Goal: Information Seeking & Learning: Learn about a topic

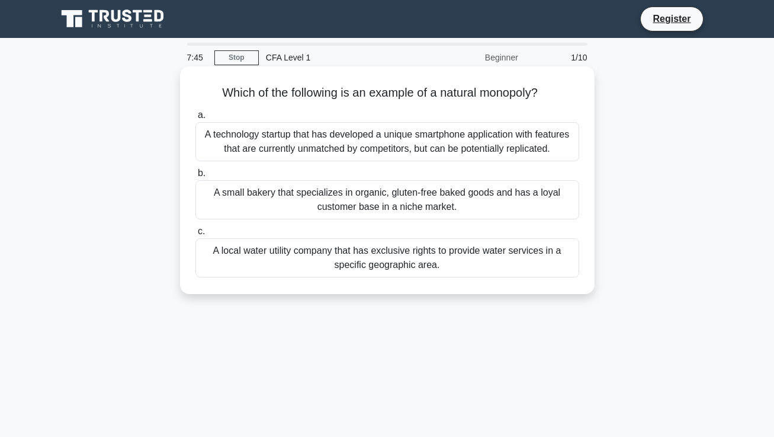
click at [398, 256] on div "A local water utility company that has exclusive rights to provide water servic…" at bounding box center [387, 257] width 384 height 39
click at [195, 235] on input "c. A local water utility company that has exclusive rights to provide water ser…" at bounding box center [195, 231] width 0 height 8
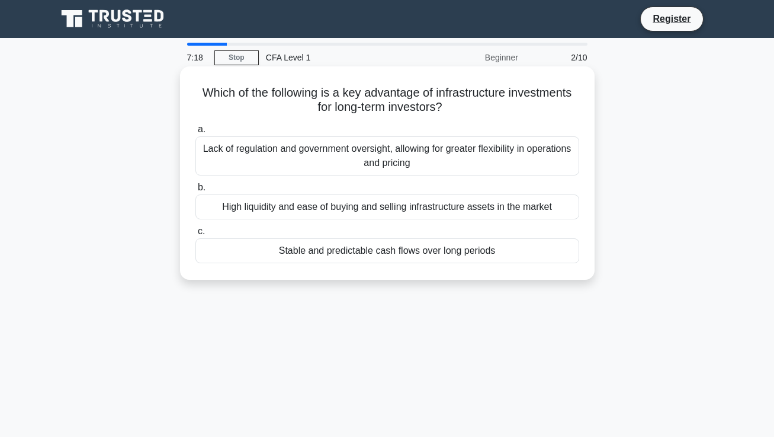
click at [335, 161] on div "Lack of regulation and government oversight, allowing for greater flexibility i…" at bounding box center [387, 155] width 384 height 39
click at [195, 133] on input "a. Lack of regulation and government oversight, allowing for greater flexibilit…" at bounding box center [195, 130] width 0 height 8
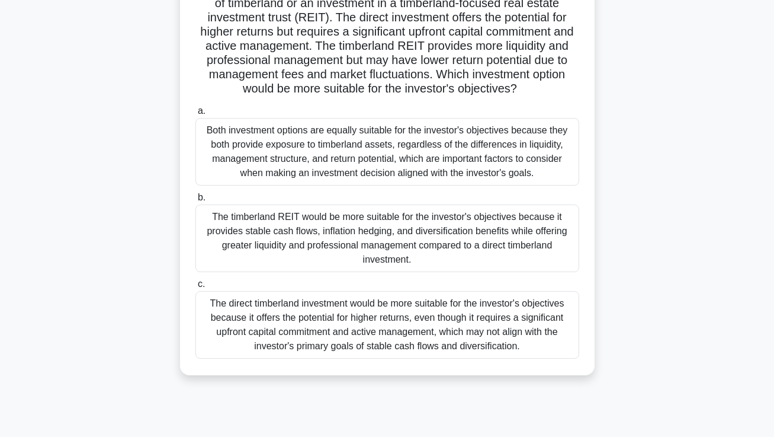
scroll to position [152, 0]
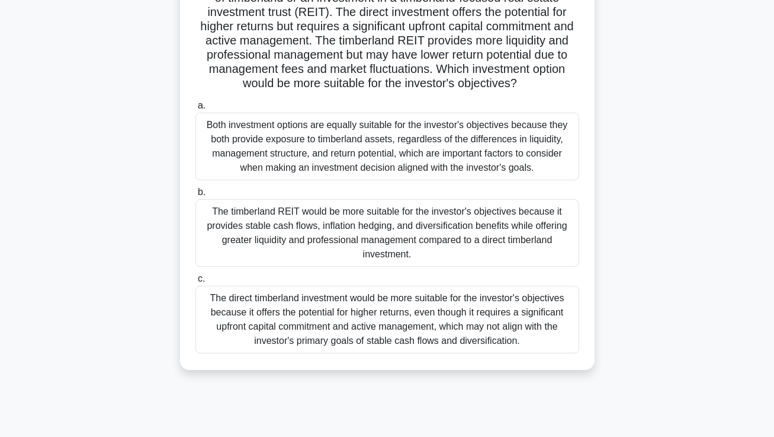
click at [371, 242] on div "The timberland REIT would be more suitable for the investor's objectives becaus…" at bounding box center [387, 233] width 384 height 68
click at [195, 196] on input "b. The timberland REIT would be more suitable for the investor's objectives bec…" at bounding box center [195, 192] width 0 height 8
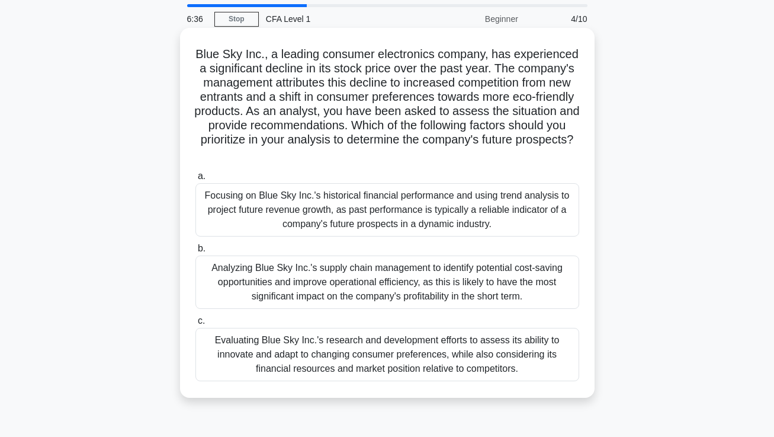
scroll to position [41, 0]
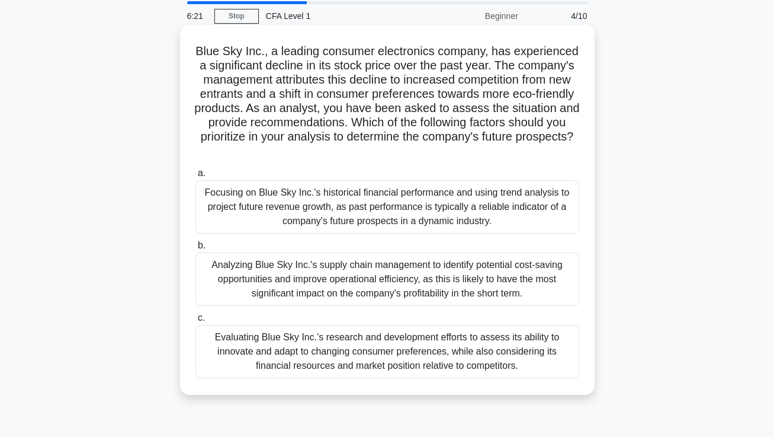
click at [253, 352] on div "Evaluating Blue Sky Inc.'s research and development efforts to assess its abili…" at bounding box center [387, 351] width 384 height 53
click at [195, 322] on input "c. Evaluating Blue Sky Inc.'s research and development efforts to assess its ab…" at bounding box center [195, 318] width 0 height 8
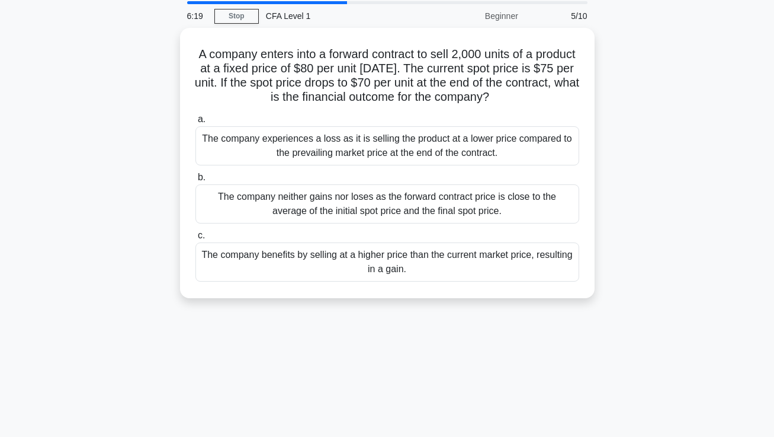
scroll to position [0, 0]
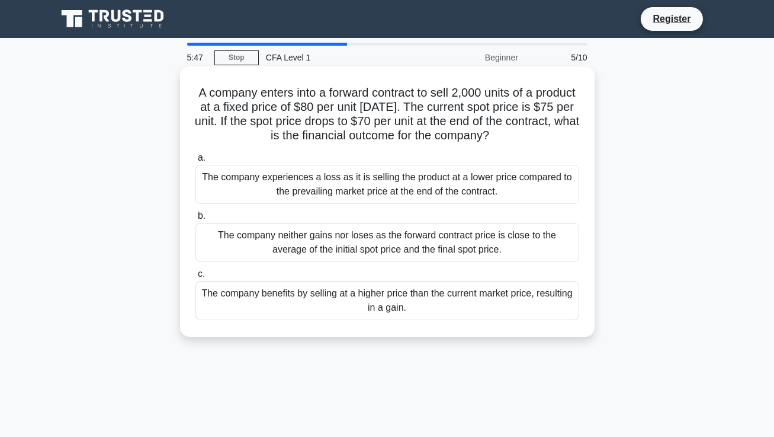
click at [312, 304] on div "The company benefits by selling at a higher price than the current market price…" at bounding box center [387, 300] width 384 height 39
click at [195, 278] on input "c. The company benefits by selling at a higher price than the current market pr…" at bounding box center [195, 274] width 0 height 8
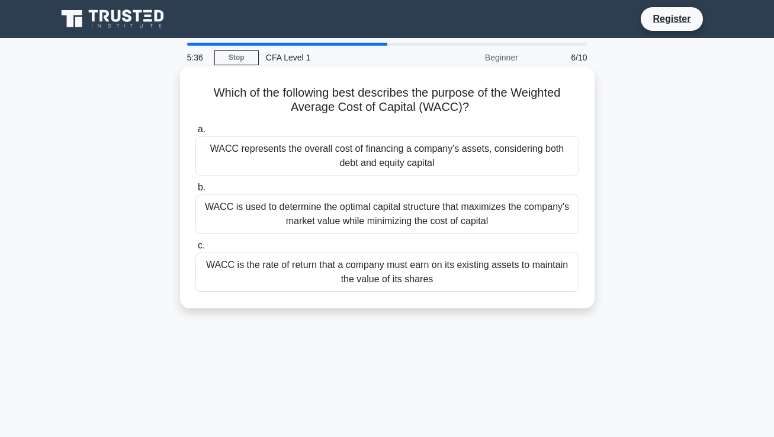
click at [339, 159] on div "WACC represents the overall cost of financing a company's assets, considering b…" at bounding box center [387, 155] width 384 height 39
click at [195, 133] on input "a. WACC represents the overall cost of financing a company's assets, considerin…" at bounding box center [195, 130] width 0 height 8
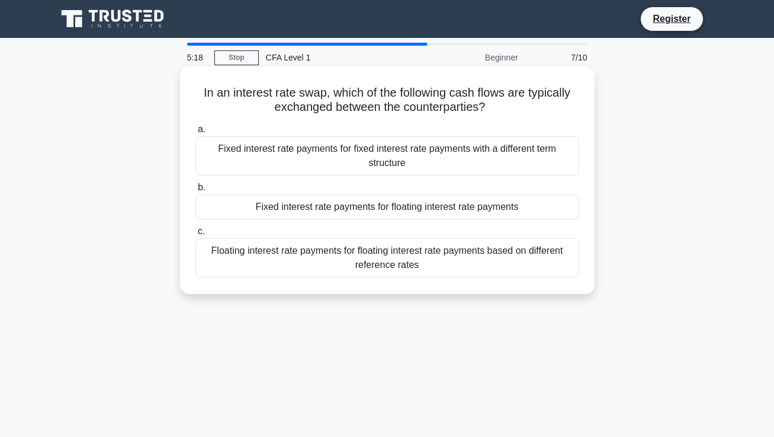
click at [316, 206] on div "Fixed interest rate payments for floating interest rate payments" at bounding box center [387, 206] width 384 height 25
click at [195, 191] on input "b. Fixed interest rate payments for floating interest rate payments" at bounding box center [195, 188] width 0 height 8
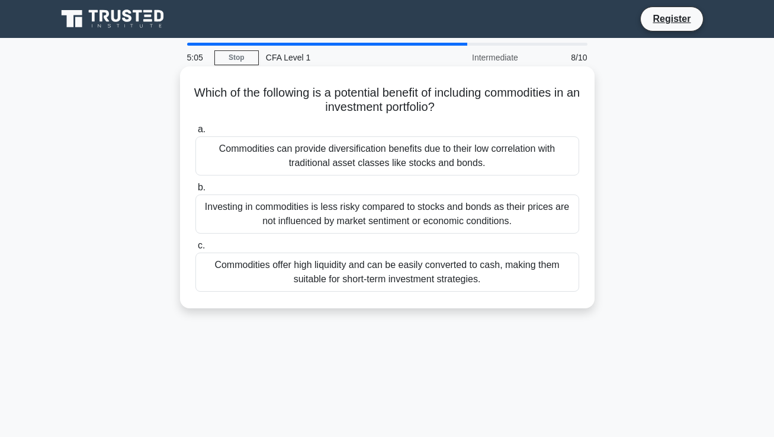
click at [357, 161] on div "Commodities can provide diversification benefits due to their low correlation w…" at bounding box center [387, 155] width 384 height 39
click at [195, 133] on input "a. Commodities can provide diversification benefits due to their low correlatio…" at bounding box center [195, 130] width 0 height 8
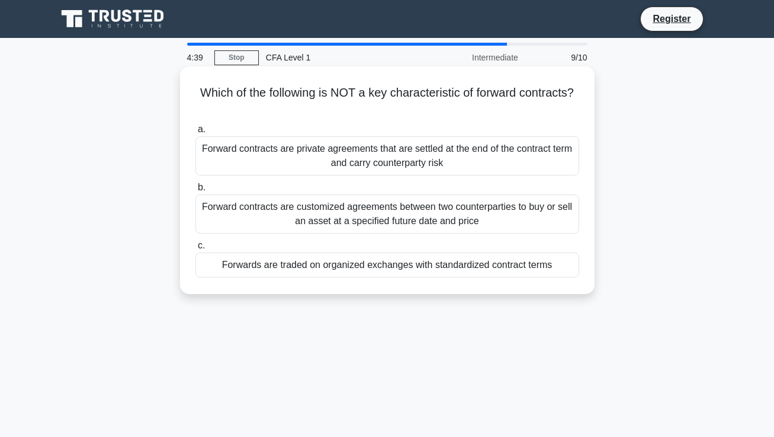
click at [357, 266] on div "Forwards are traded on organized exchanges with standardized contract terms" at bounding box center [387, 264] width 384 height 25
click at [195, 249] on input "c. Forwards are traded on organized exchanges with standardized contract terms" at bounding box center [195, 246] width 0 height 8
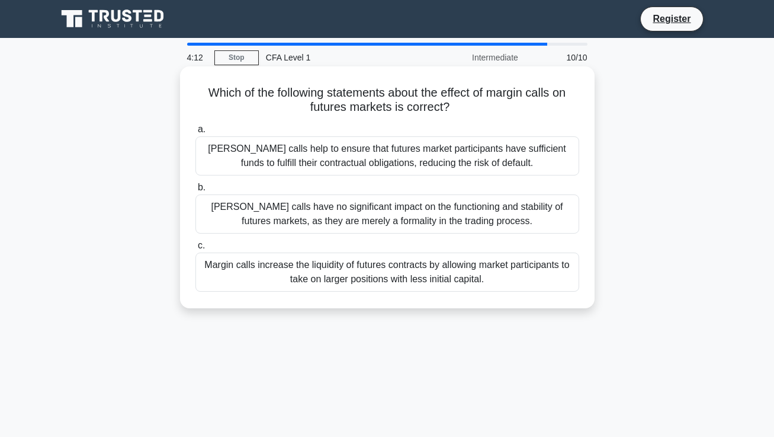
click at [288, 275] on div "Margin calls increase the liquidity of futures contracts by allowing market par…" at bounding box center [387, 271] width 384 height 39
click at [195, 249] on input "c. Margin calls increase the liquidity of futures contracts by allowing market …" at bounding box center [195, 246] width 0 height 8
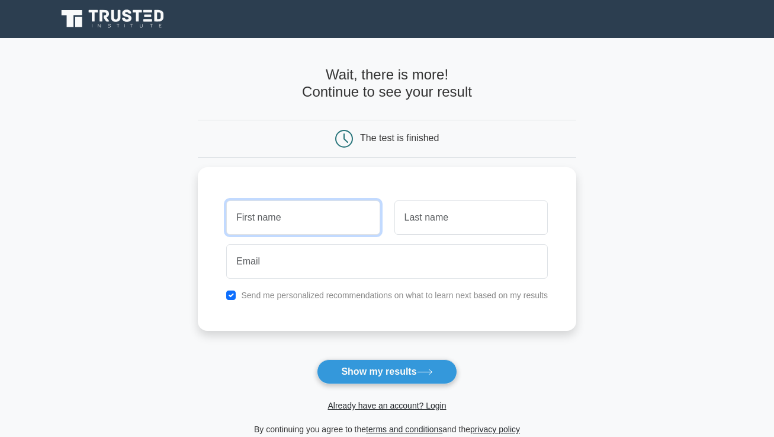
type input "[PERSON_NAME]"
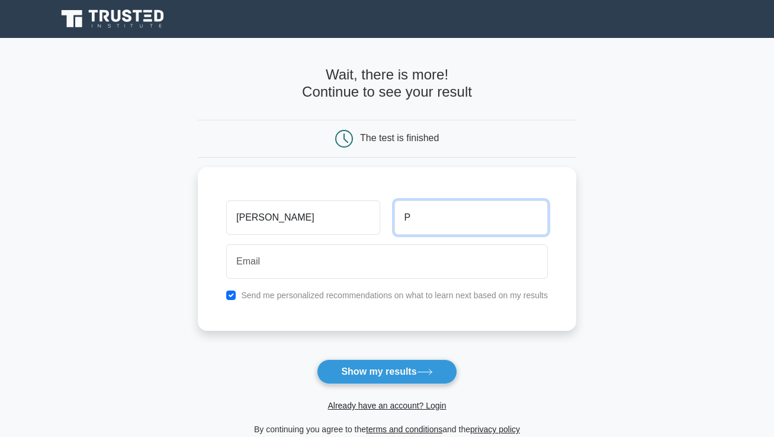
type input "P"
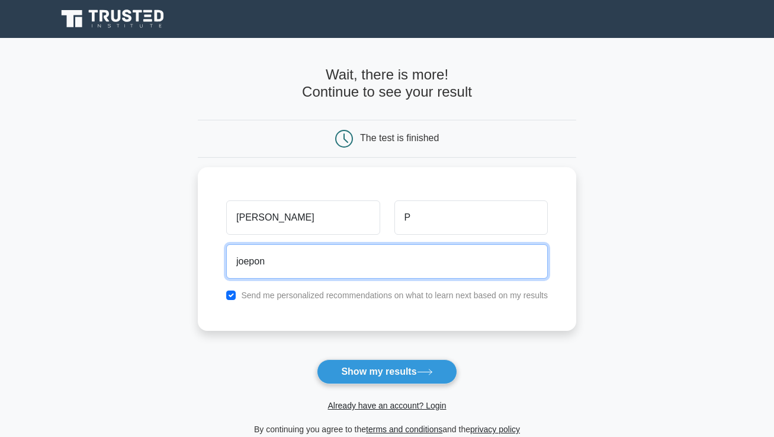
type input "joepong"
type input "joepong.harmonica@gmail.com"
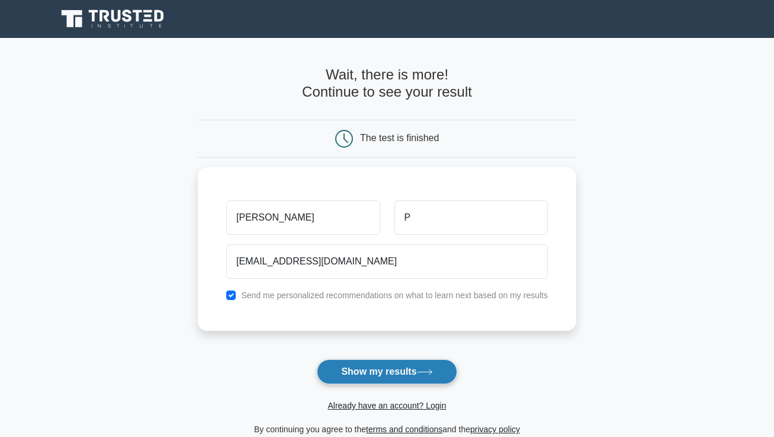
click at [371, 373] on button "Show my results" at bounding box center [387, 371] width 140 height 25
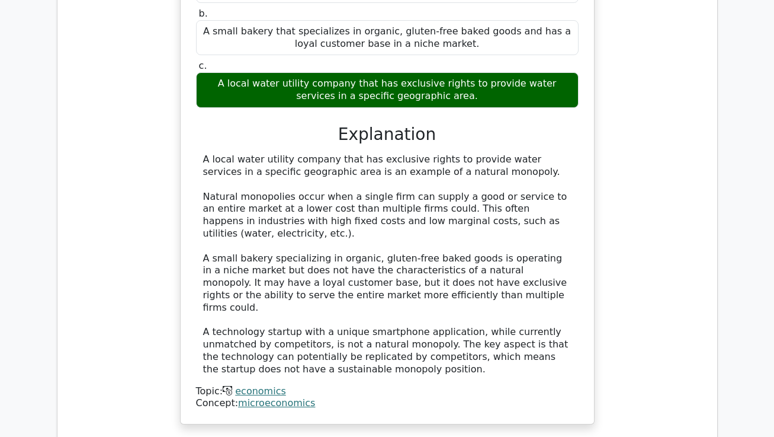
scroll to position [1330, 0]
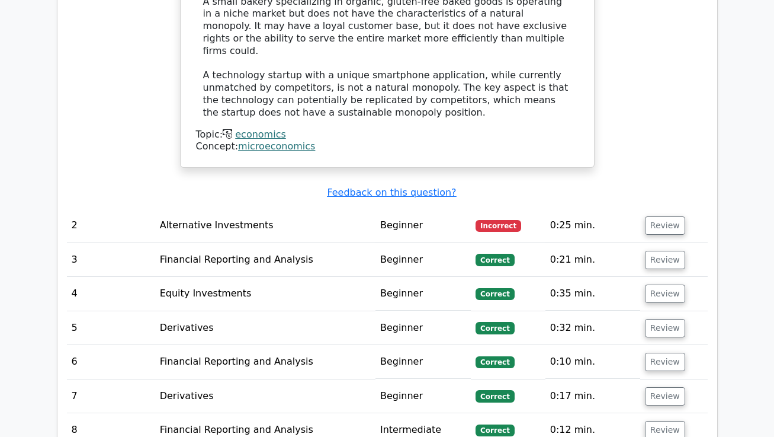
click at [232, 209] on td "Alternative Investments" at bounding box center [265, 226] width 220 height 34
click at [663, 216] on button "Review" at bounding box center [665, 225] width 40 height 18
click at [655, 216] on button "Review" at bounding box center [665, 225] width 40 height 18
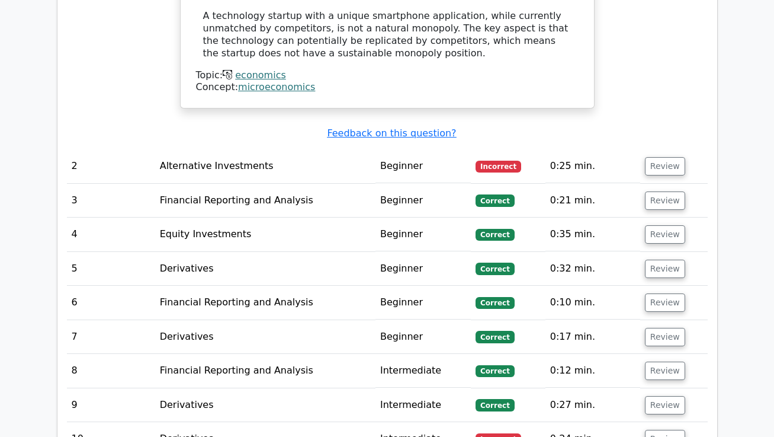
scroll to position [1398, 0]
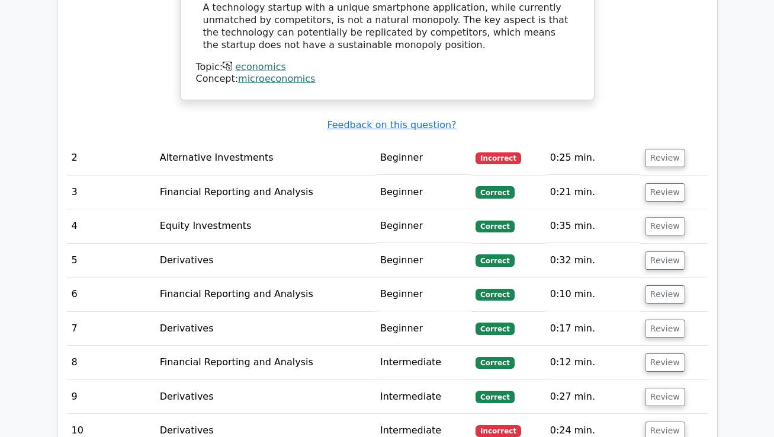
click at [314, 141] on td "Alternative Investments" at bounding box center [265, 158] width 220 height 34
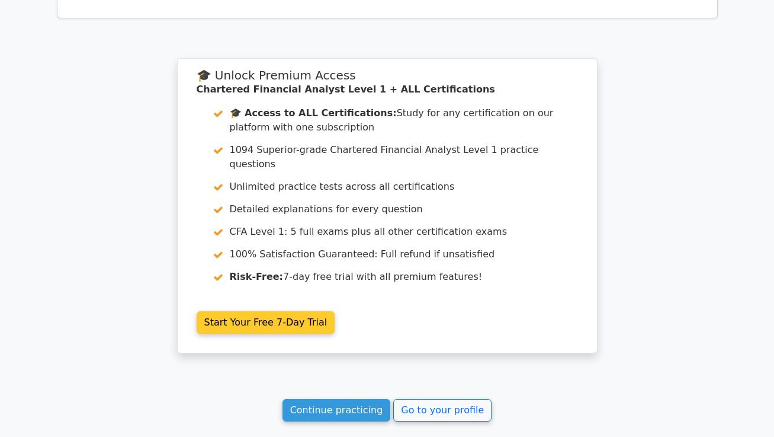
scroll to position [1355, 0]
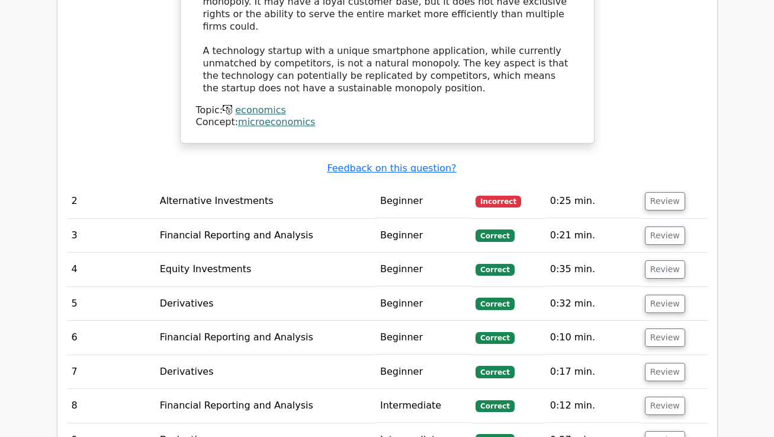
click at [219, 184] on td "Alternative Investments" at bounding box center [265, 201] width 220 height 34
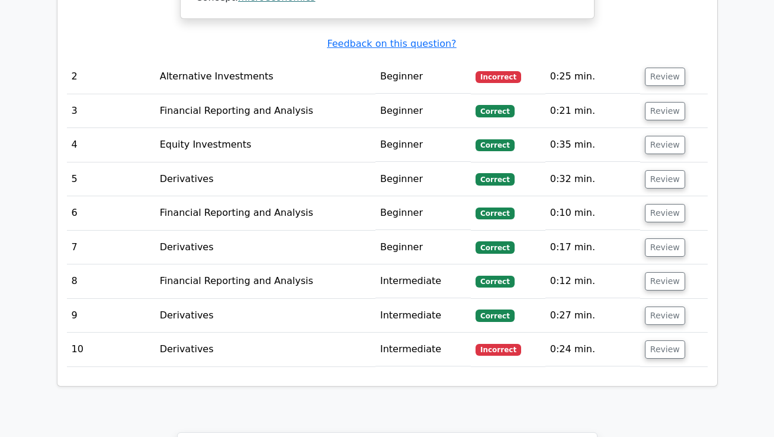
scroll to position [1490, 0]
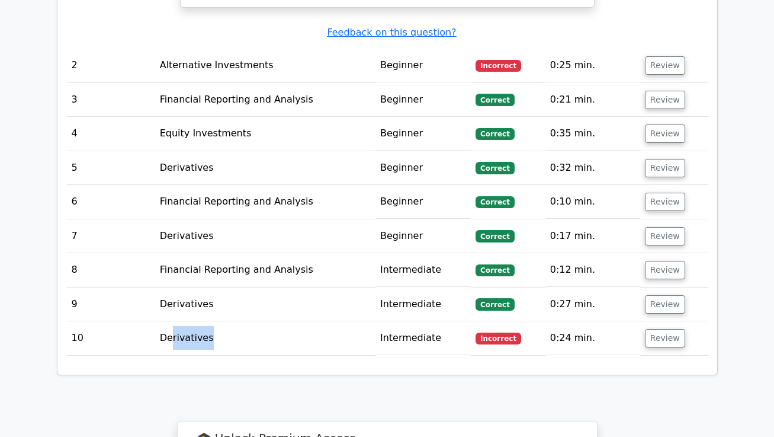
drag, startPoint x: 171, startPoint y: 286, endPoint x: 373, endPoint y: 294, distance: 202.2
click at [373, 321] on td "Derivatives" at bounding box center [265, 338] width 220 height 34
click at [652, 329] on button "Review" at bounding box center [665, 338] width 40 height 18
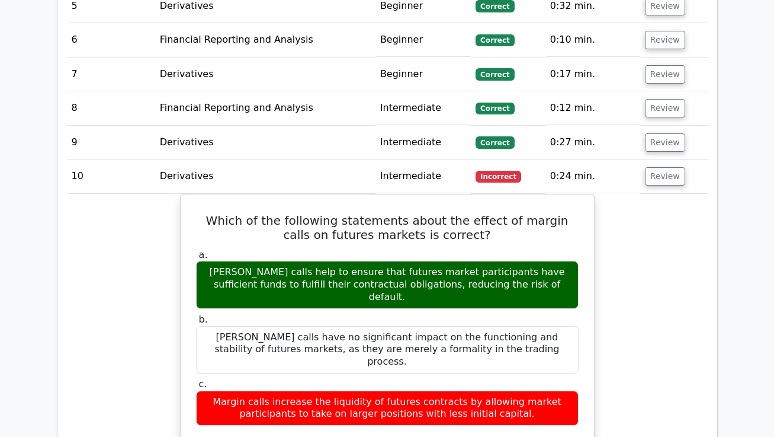
scroll to position [1732, 0]
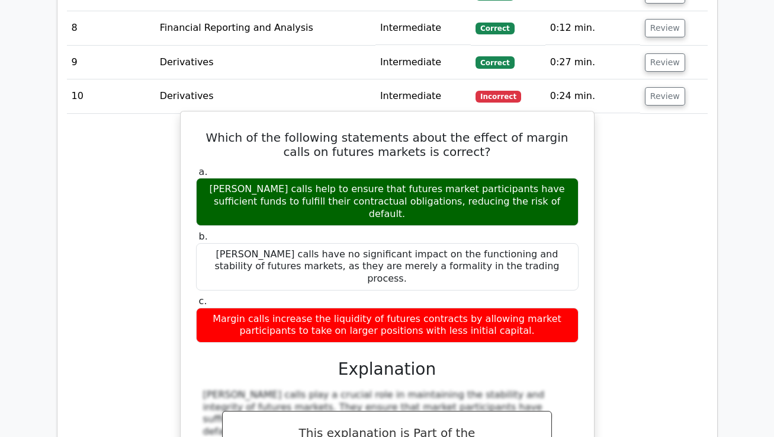
drag, startPoint x: 206, startPoint y: 78, endPoint x: 530, endPoint y: 249, distance: 366.2
click at [530, 249] on div "Which of the following statements about the effect of margin calls on futures m…" at bounding box center [387, 379] width 404 height 526
copy div "Which of the following statements about the effect of margin calls on futures m…"
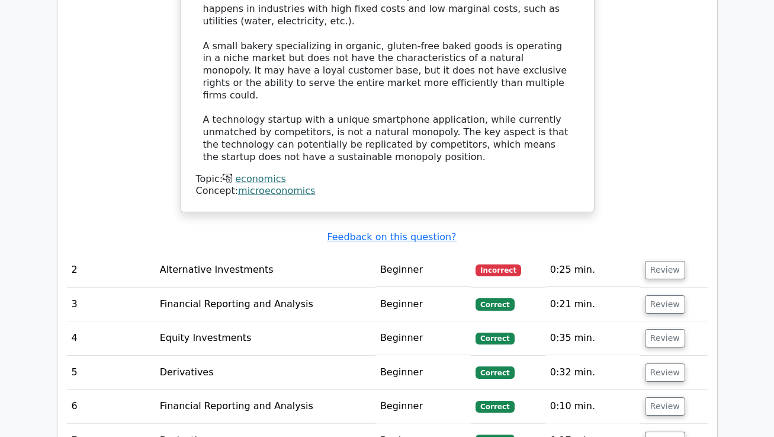
scroll to position [1286, 0]
click at [666, 261] on button "Review" at bounding box center [665, 270] width 40 height 18
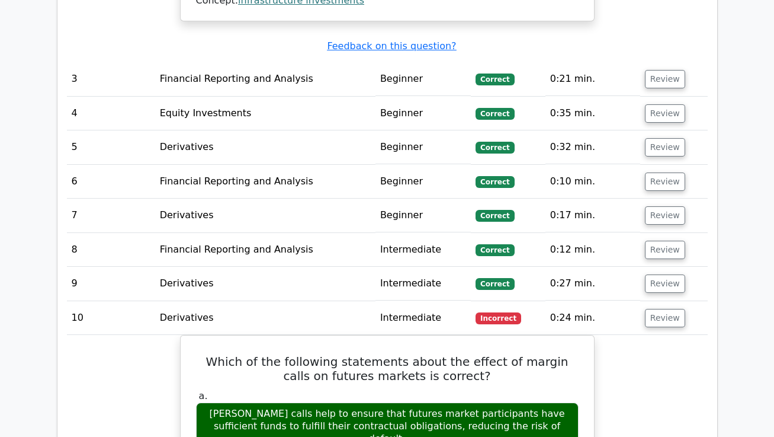
scroll to position [2094, 0]
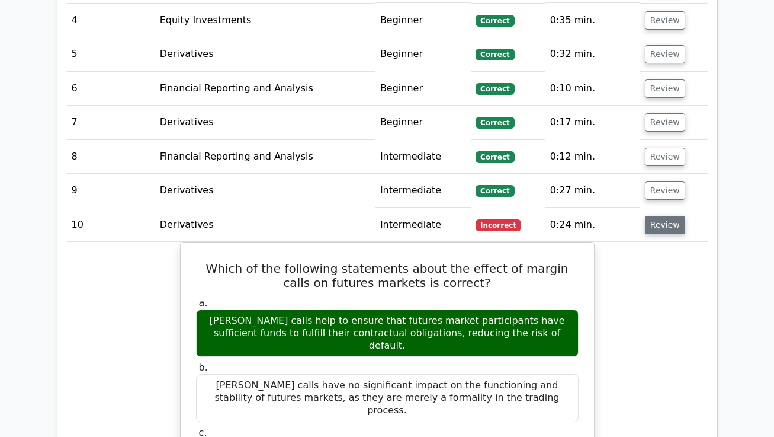
click at [677, 216] on button "Review" at bounding box center [665, 225] width 40 height 18
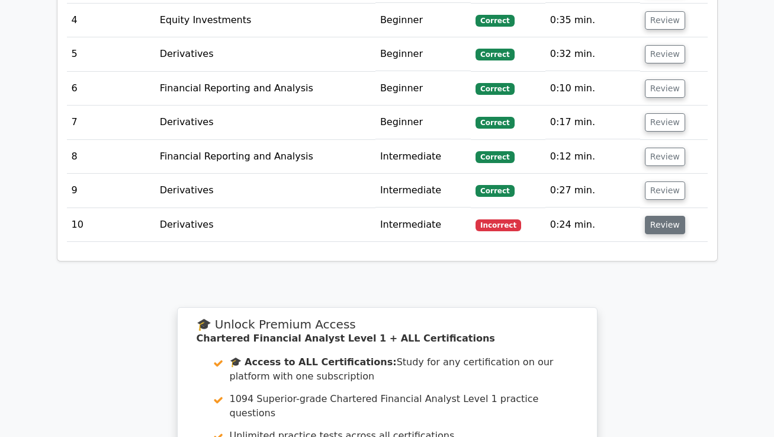
click at [677, 216] on button "Review" at bounding box center [665, 225] width 40 height 18
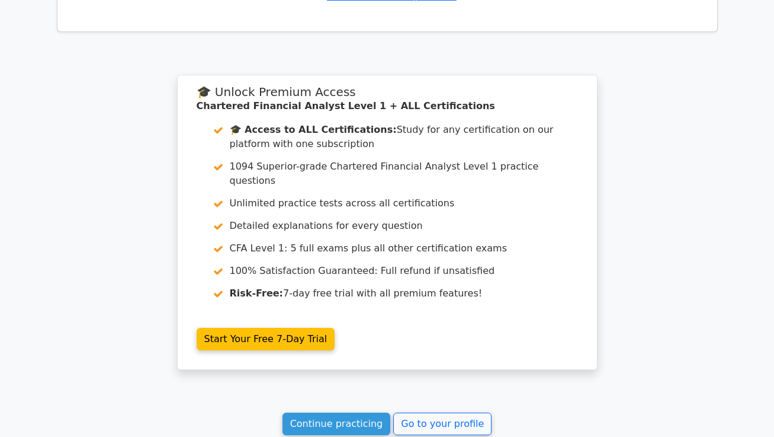
scroll to position [2904, 0]
click at [297, 413] on link "Continue practicing" at bounding box center [337, 424] width 108 height 23
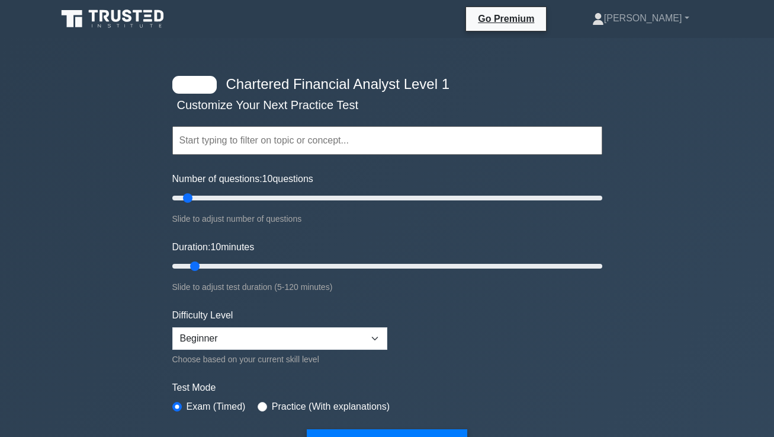
click at [269, 139] on input "text" at bounding box center [387, 140] width 430 height 28
click at [130, 181] on div "Chartered Financial Analyst Level 1 Customize Your Next Practice Test Topics Qu…" at bounding box center [387, 414] width 774 height 753
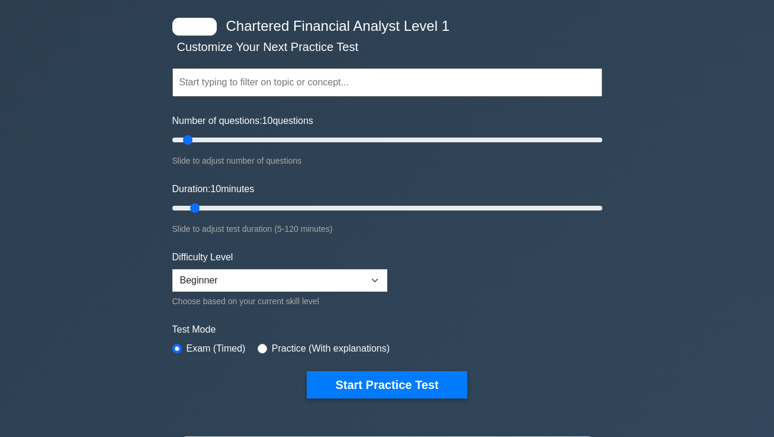
scroll to position [93, 0]
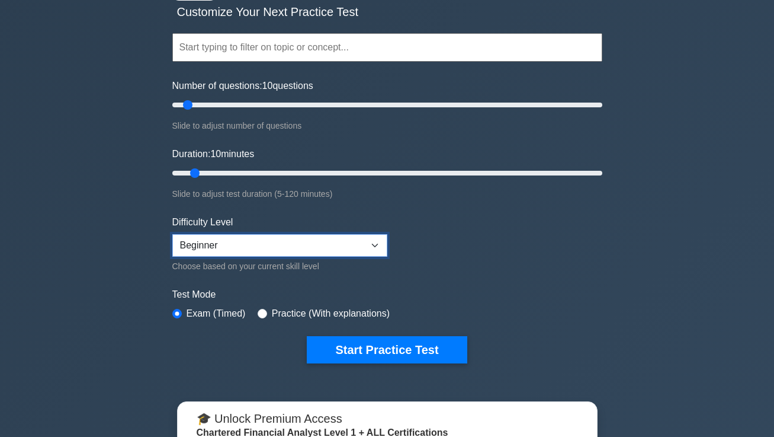
select select "expert"
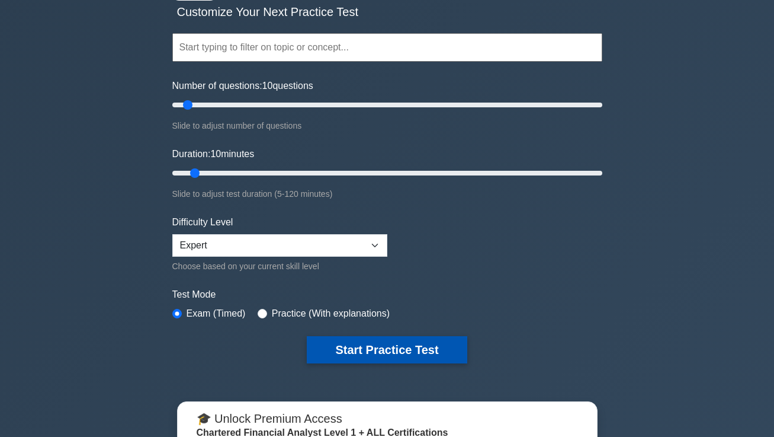
click at [354, 354] on button "Start Practice Test" at bounding box center [387, 349] width 160 height 27
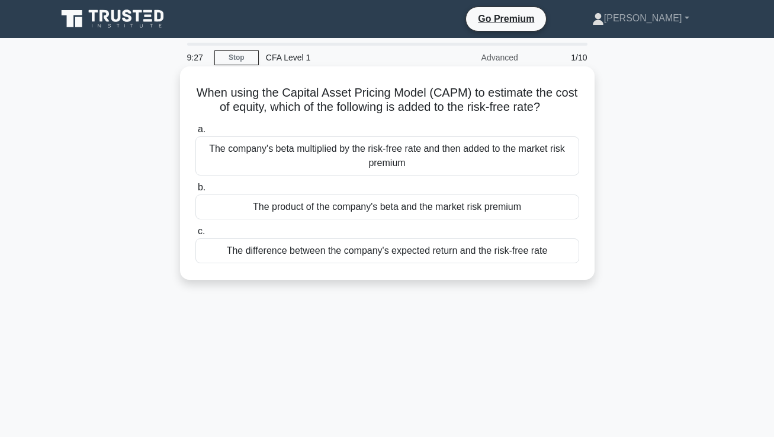
click at [386, 155] on div "The company's beta multiplied by the risk-free rate and then added to the marke…" at bounding box center [387, 155] width 384 height 39
click at [195, 133] on input "a. The company's beta multiplied by the risk-free rate and then added to the ma…" at bounding box center [195, 130] width 0 height 8
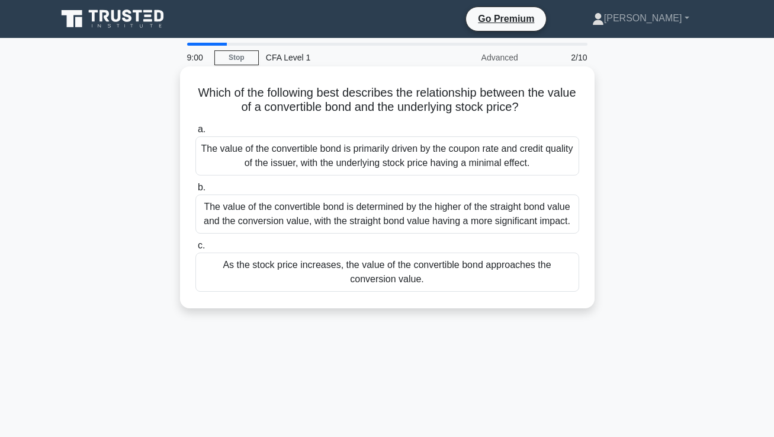
click at [479, 166] on div "The value of the convertible bond is primarily driven by the coupon rate and cr…" at bounding box center [387, 155] width 384 height 39
click at [195, 133] on input "a. The value of the convertible bond is primarily driven by the coupon rate and…" at bounding box center [195, 130] width 0 height 8
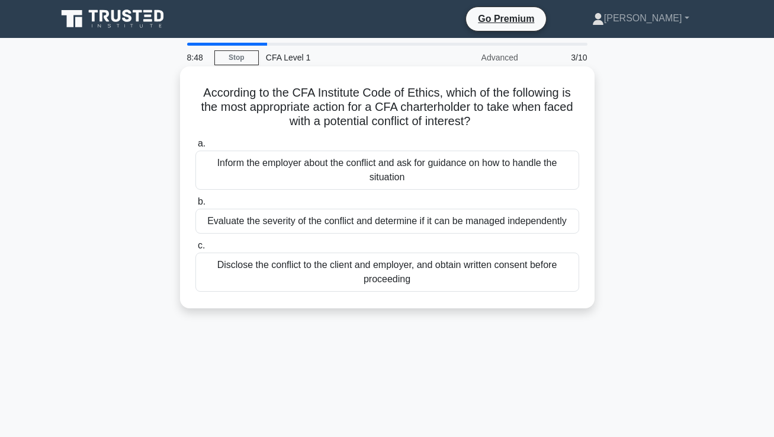
click at [336, 184] on div "Inform the employer about the conflict and ask for guidance on how to handle th…" at bounding box center [387, 169] width 384 height 39
click at [195, 147] on input "a. Inform the employer about the conflict and ask for guidance on how to handle…" at bounding box center [195, 144] width 0 height 8
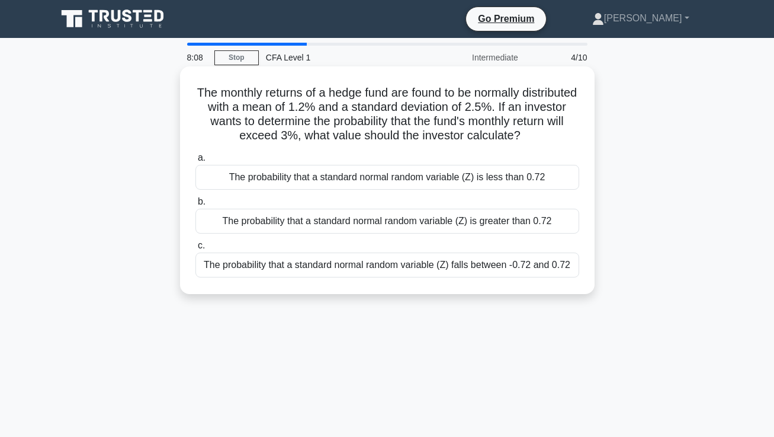
click at [386, 224] on div "The probability that a standard normal random variable (Z) is greater than 0.72" at bounding box center [387, 221] width 384 height 25
click at [195, 206] on input "b. The probability that a standard normal random variable (Z) is greater than 0…" at bounding box center [195, 202] width 0 height 8
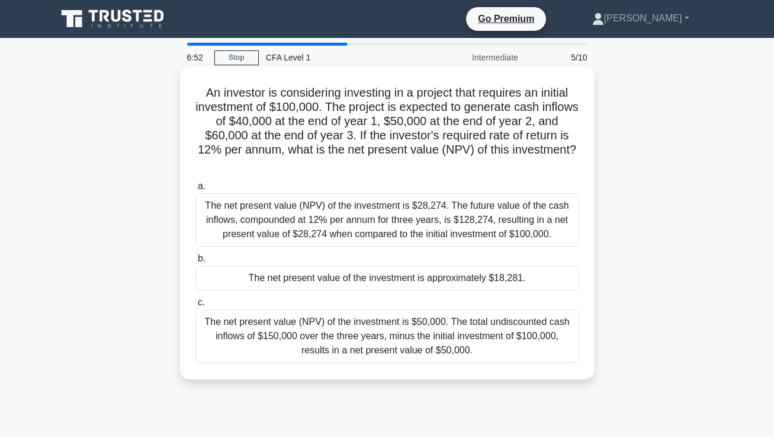
click at [441, 277] on div "The net present value of the investment is approximately $18,281." at bounding box center [387, 277] width 384 height 25
click at [195, 262] on input "b. The net present value of the investment is approximately $18,281." at bounding box center [195, 259] width 0 height 8
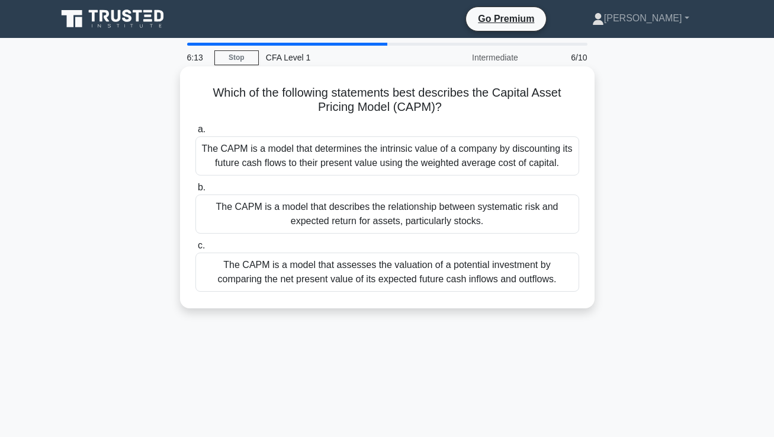
click at [358, 220] on div "The CAPM is a model that describes the relationship between systematic risk and…" at bounding box center [387, 213] width 384 height 39
click at [195, 191] on input "b. The CAPM is a model that describes the relationship between systematic risk …" at bounding box center [195, 188] width 0 height 8
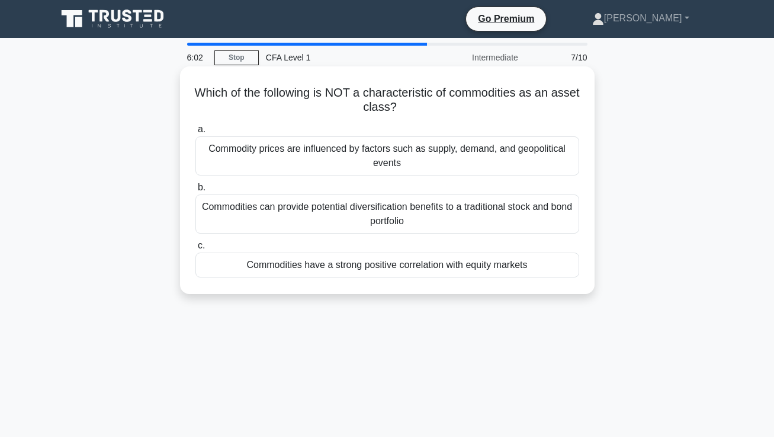
click at [426, 262] on div "Commodities have a strong positive correlation with equity markets" at bounding box center [387, 264] width 384 height 25
click at [195, 249] on input "c. Commodities have a strong positive correlation with equity markets" at bounding box center [195, 246] width 0 height 8
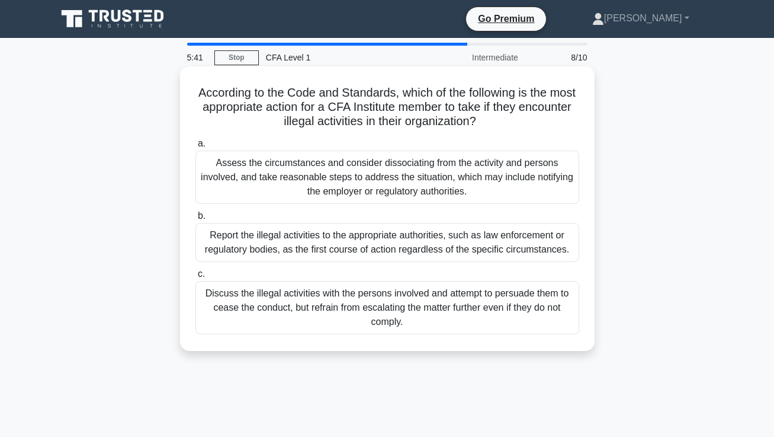
click at [252, 177] on div "Assess the circumstances and consider dissociating from the activity and person…" at bounding box center [387, 176] width 384 height 53
click at [195, 147] on input "a. Assess the circumstances and consider dissociating from the activity and per…" at bounding box center [195, 144] width 0 height 8
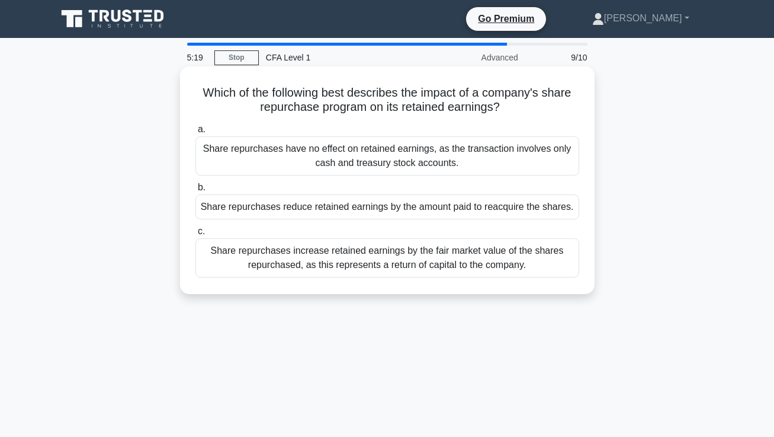
click at [309, 210] on div "Share repurchases reduce retained earnings by the amount paid to reacquire the …" at bounding box center [387, 206] width 384 height 25
click at [195, 191] on input "b. Share repurchases reduce retained earnings by the amount paid to reacquire t…" at bounding box center [195, 188] width 0 height 8
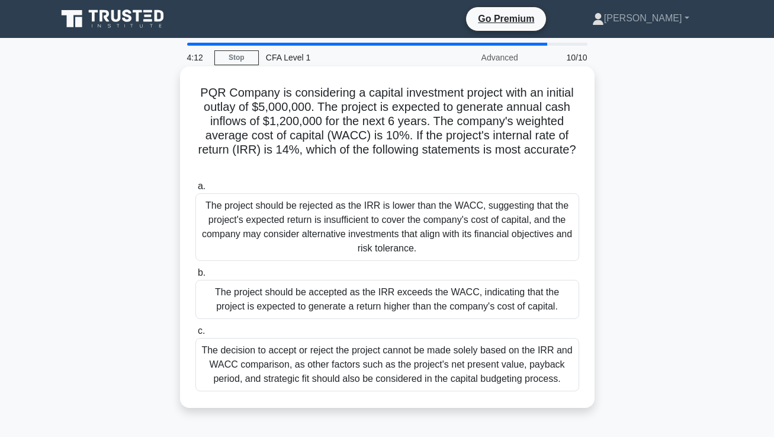
click at [419, 178] on div "a. The project should be rejected as the IRR is lower than the WACC, suggesting…" at bounding box center [387, 285] width 398 height 217
click at [516, 365] on div "The decision to accept or reject the project cannot be made solely based on the…" at bounding box center [387, 364] width 384 height 53
click at [195, 335] on input "c. The decision to accept or reject the project cannot be made solely based on …" at bounding box center [195, 331] width 0 height 8
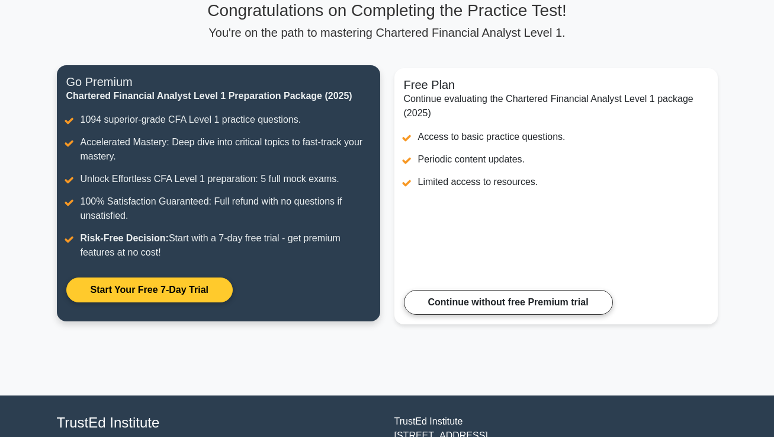
scroll to position [95, 0]
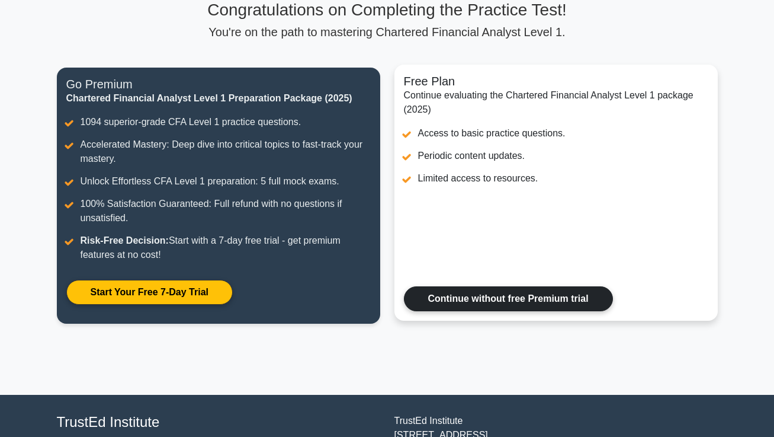
click at [467, 311] on link "Continue without free Premium trial" at bounding box center [508, 298] width 209 height 25
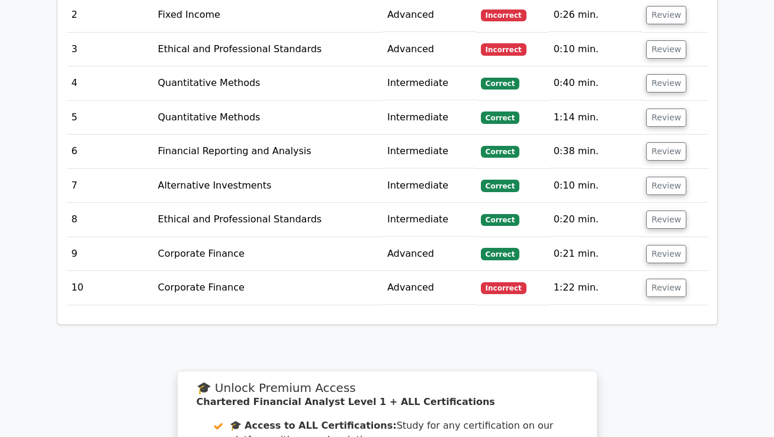
scroll to position [1541, 0]
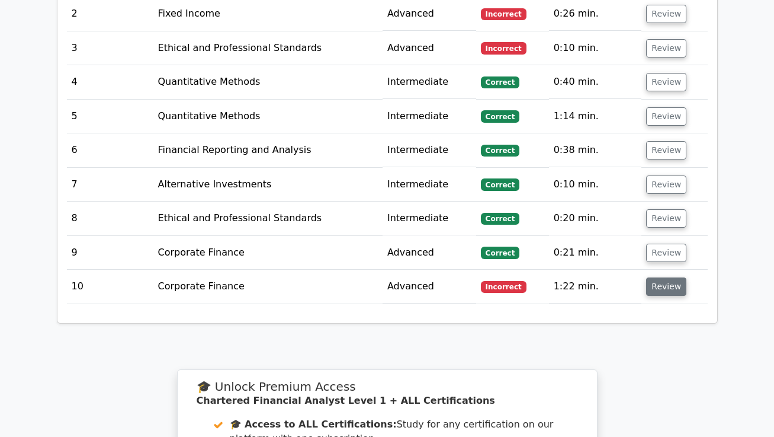
click at [663, 277] on button "Review" at bounding box center [666, 286] width 40 height 18
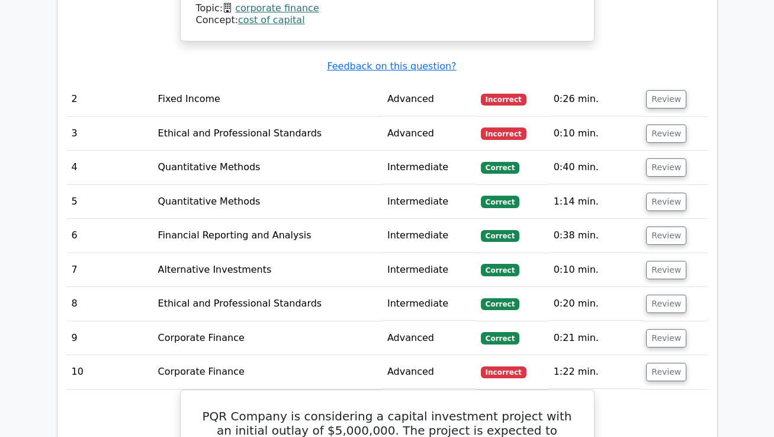
scroll to position [1399, 0]
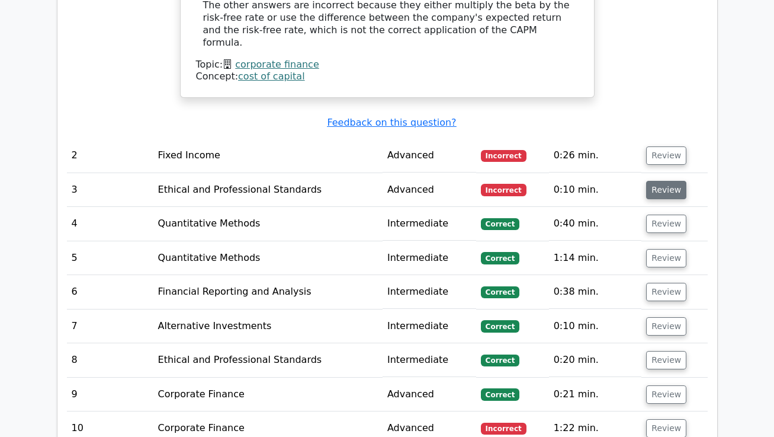
click at [670, 181] on button "Review" at bounding box center [666, 190] width 40 height 18
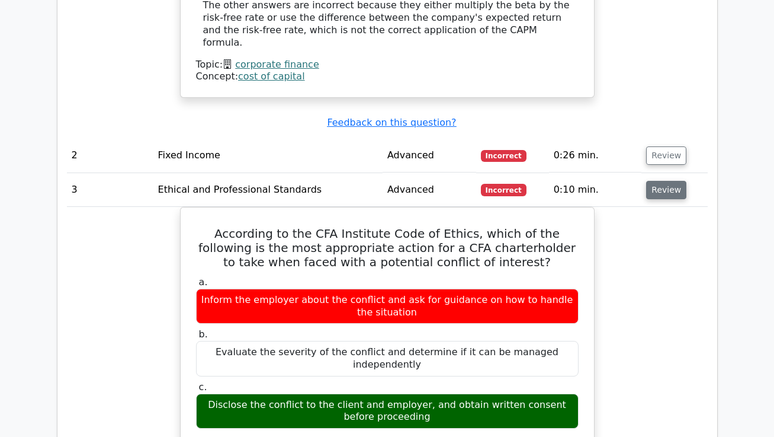
click at [665, 181] on button "Review" at bounding box center [666, 190] width 40 height 18
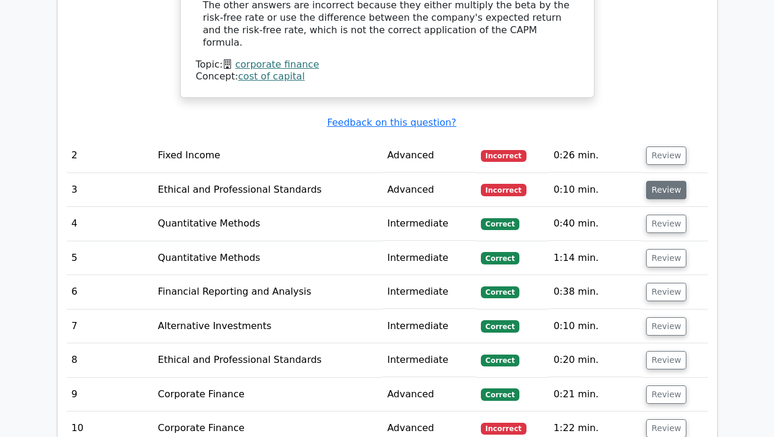
click at [665, 181] on button "Review" at bounding box center [666, 190] width 40 height 18
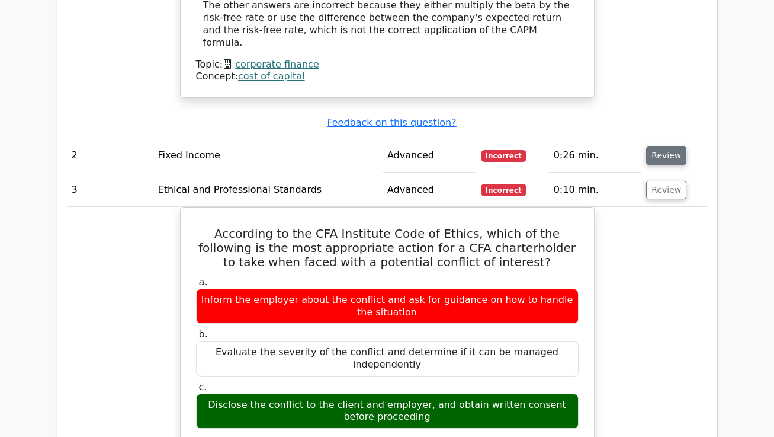
click at [670, 146] on button "Review" at bounding box center [666, 155] width 40 height 18
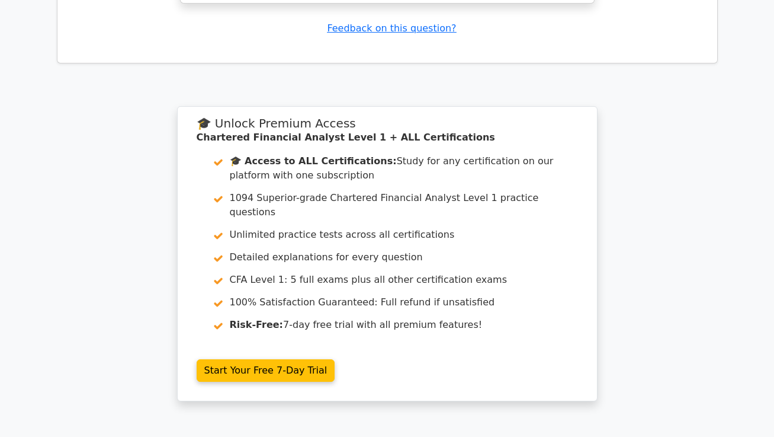
scroll to position [3604, 0]
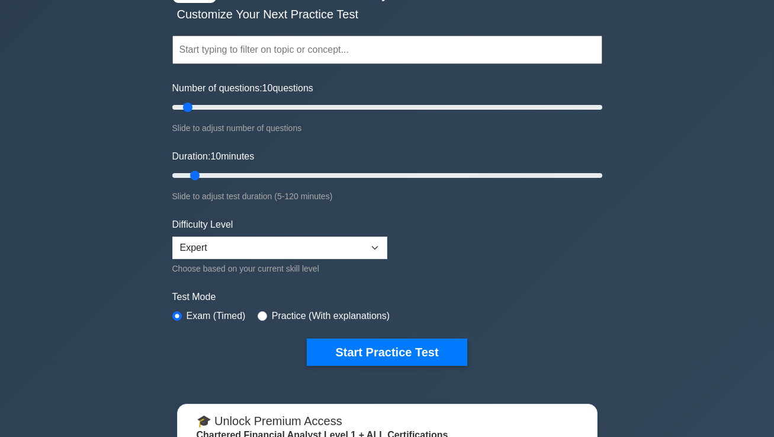
scroll to position [91, 0]
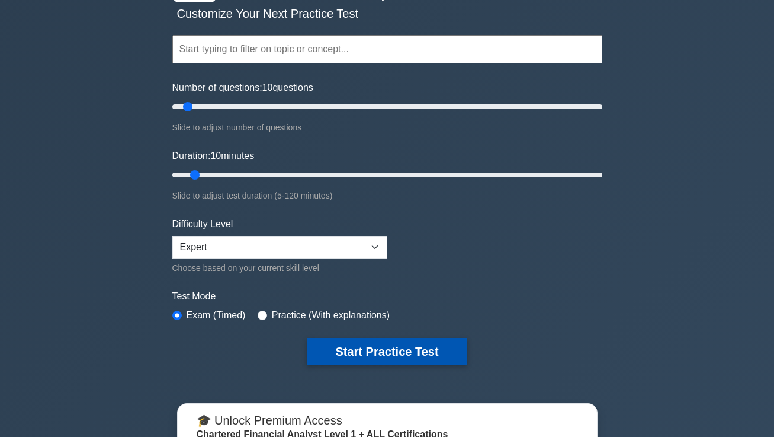
click at [369, 350] on button "Start Practice Test" at bounding box center [387, 351] width 160 height 27
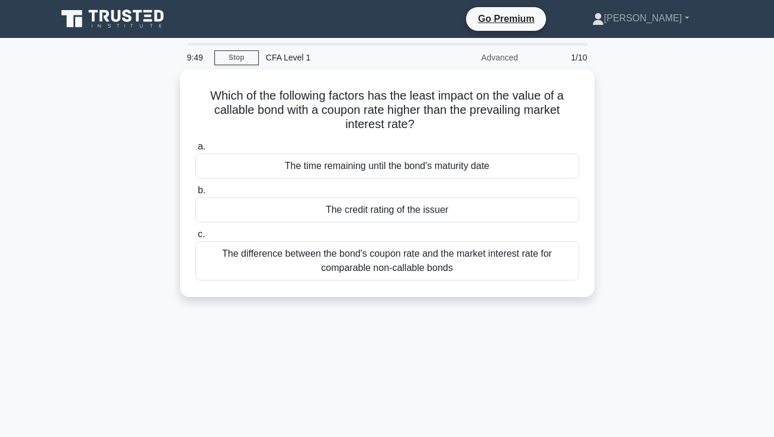
click at [75, 202] on div "Which of the following factors has the least impact on the value of a callable …" at bounding box center [387, 190] width 675 height 242
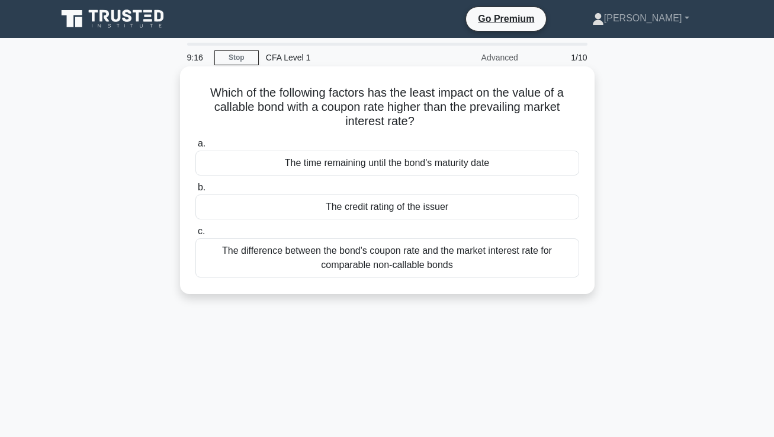
click at [291, 203] on div "The credit rating of the issuer" at bounding box center [387, 206] width 384 height 25
click at [195, 191] on input "b. The credit rating of the issuer" at bounding box center [195, 188] width 0 height 8
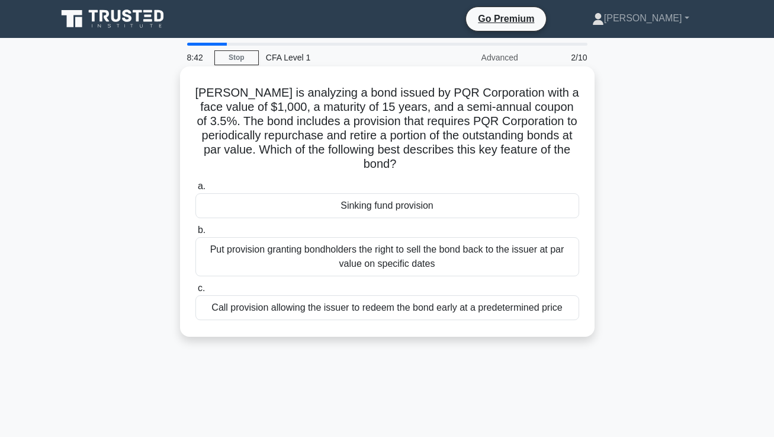
click at [290, 227] on label "b. Put provision granting bondholders the right to sell the bond back to the is…" at bounding box center [387, 249] width 384 height 53
click at [195, 227] on input "b. Put provision granting bondholders the right to sell the bond back to the is…" at bounding box center [195, 230] width 0 height 8
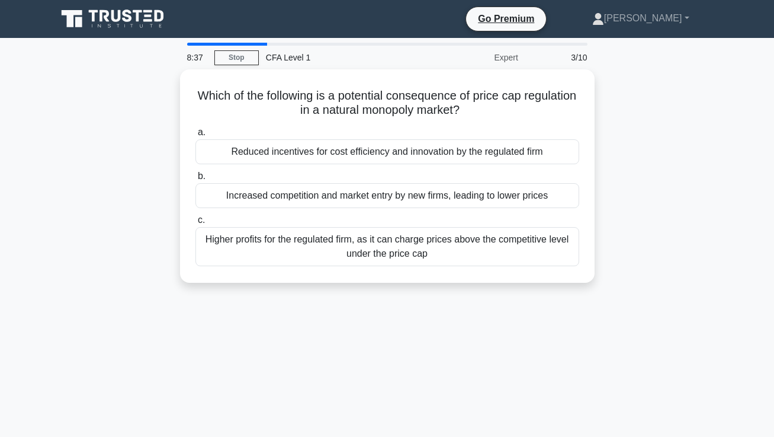
click at [164, 229] on div "Which of the following is a potential consequence of price cap regulation in a …" at bounding box center [387, 182] width 675 height 227
click at [128, 128] on div "Which of the following is a potential consequence of price cap regulation in a …" at bounding box center [387, 182] width 675 height 227
click at [130, 131] on div "Which of the following is a potential consequence of price cap regulation in a …" at bounding box center [387, 182] width 675 height 227
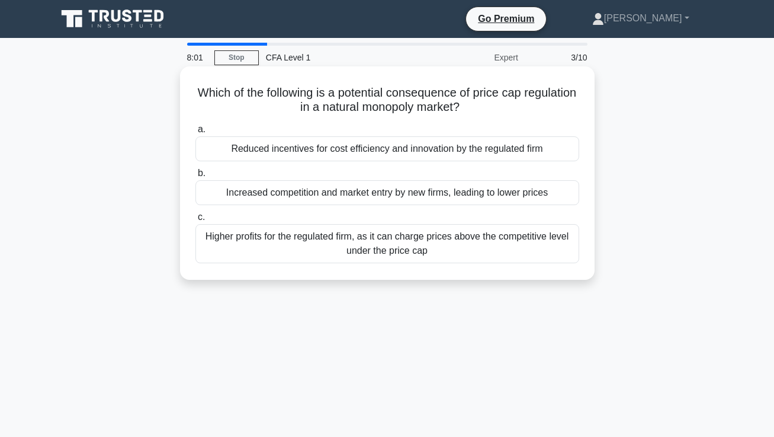
click at [245, 149] on div "Reduced incentives for cost efficiency and innovation by the regulated firm" at bounding box center [387, 148] width 384 height 25
click at [195, 133] on input "a. Reduced incentives for cost efficiency and innovation by the regulated firm" at bounding box center [195, 130] width 0 height 8
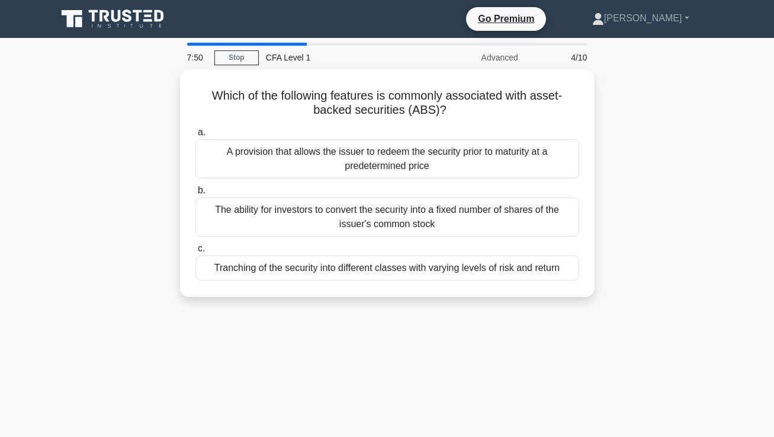
click at [98, 182] on div "Which of the following features is commonly associated with asset-backed securi…" at bounding box center [387, 190] width 675 height 242
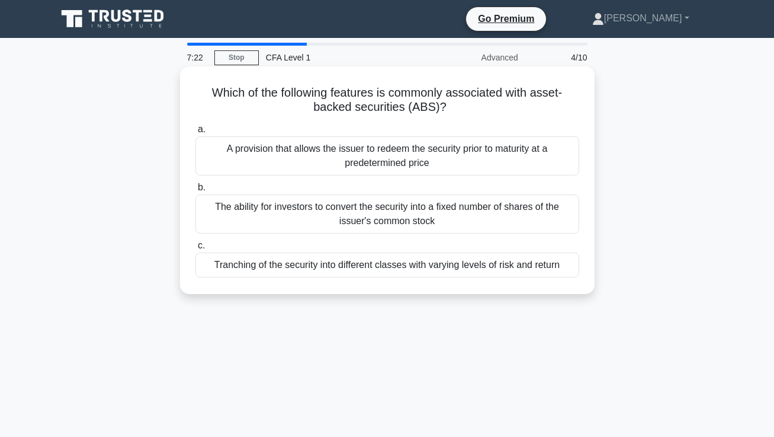
click at [224, 223] on div "The ability for investors to convert the security into a fixed number of shares…" at bounding box center [387, 213] width 384 height 39
click at [195, 191] on input "b. The ability for investors to convert the security into a fixed number of sha…" at bounding box center [195, 188] width 0 height 8
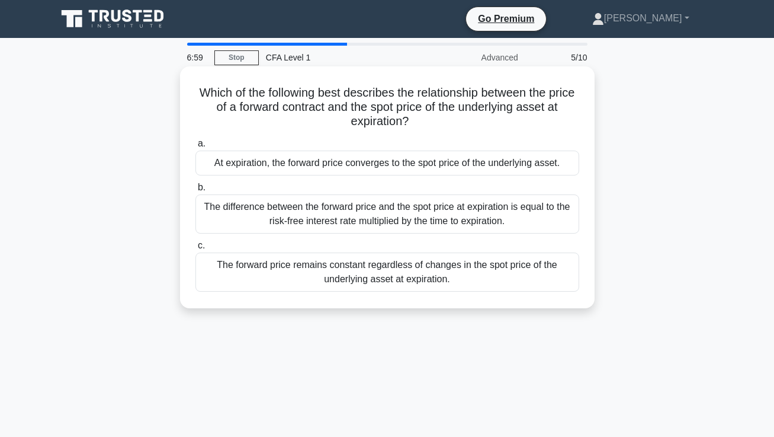
click at [238, 284] on div "The forward price remains constant regardless of changes in the spot price of t…" at bounding box center [387, 271] width 384 height 39
click at [195, 249] on input "c. The forward price remains constant regardless of changes in the spot price o…" at bounding box center [195, 246] width 0 height 8
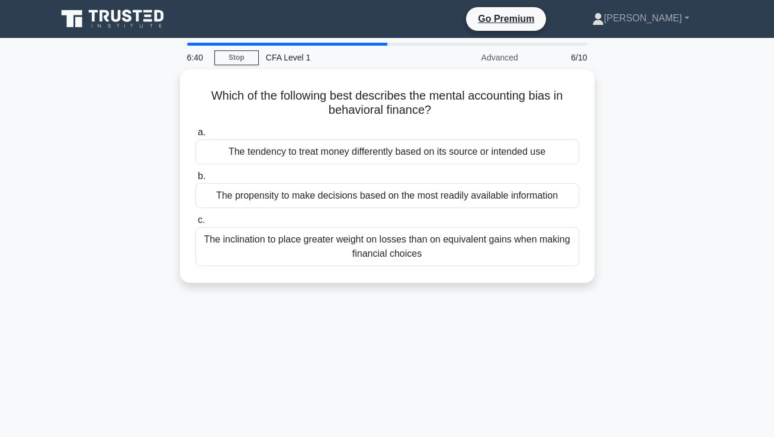
click at [310, 295] on div "Which of the following best describes the mental accounting bias in behavioral …" at bounding box center [387, 182] width 675 height 227
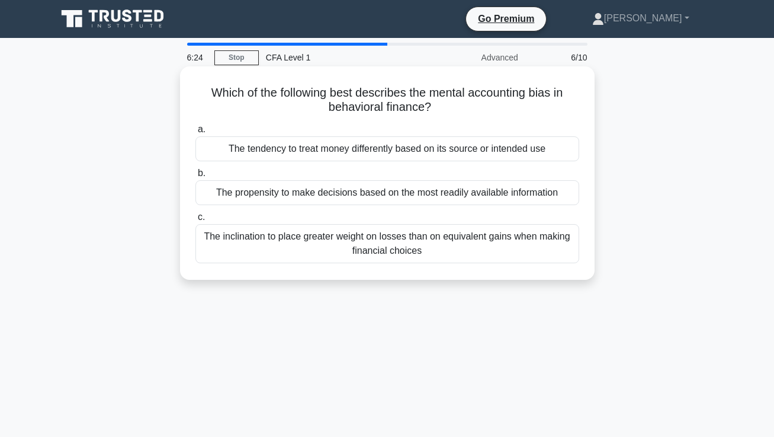
click at [390, 254] on div "The inclination to place greater weight on losses than on equivalent gains when…" at bounding box center [387, 243] width 384 height 39
click at [195, 221] on input "c. The inclination to place greater weight on losses than on equivalent gains w…" at bounding box center [195, 217] width 0 height 8
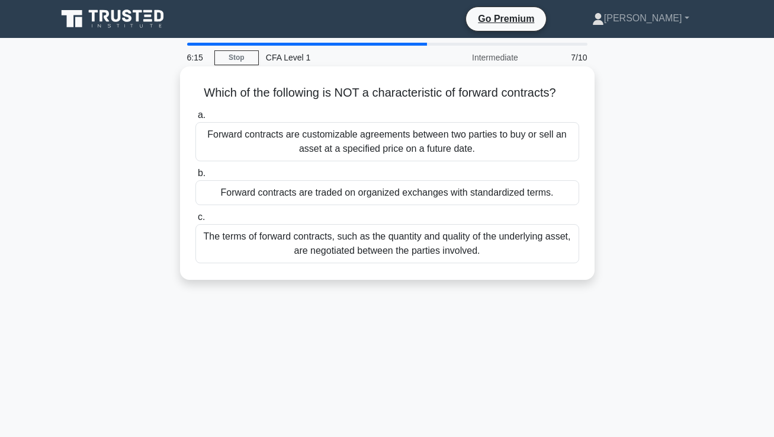
click at [257, 198] on div "Forward contracts are traded on organized exchanges with standardized terms." at bounding box center [387, 192] width 384 height 25
click at [195, 177] on input "b. Forward contracts are traded on organized exchanges with standardized terms." at bounding box center [195, 173] width 0 height 8
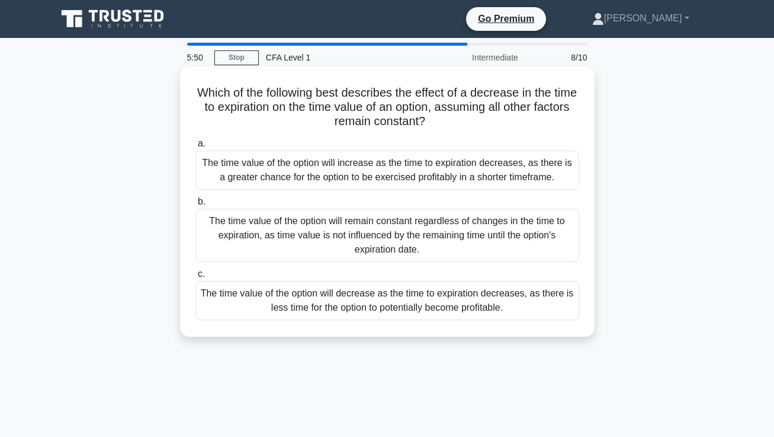
click at [289, 301] on div "The time value of the option will decrease as the time to expiration decreases,…" at bounding box center [387, 300] width 384 height 39
click at [195, 278] on input "c. The time value of the option will decrease as the time to expiration decreas…" at bounding box center [195, 274] width 0 height 8
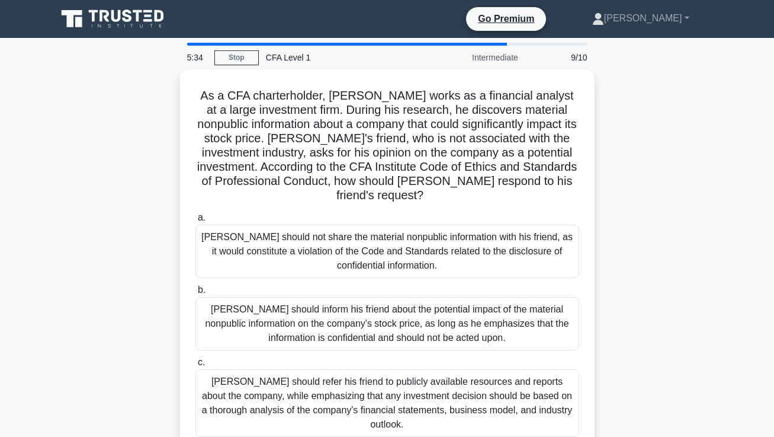
scroll to position [30, 0]
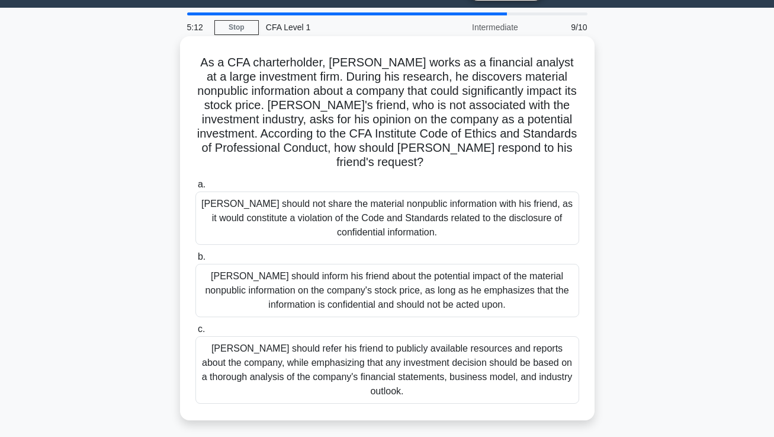
click at [349, 219] on div "Michael should not share the material nonpublic information with his friend, as…" at bounding box center [387, 217] width 384 height 53
click at [195, 188] on input "a. Michael should not share the material nonpublic information with his friend,…" at bounding box center [195, 185] width 0 height 8
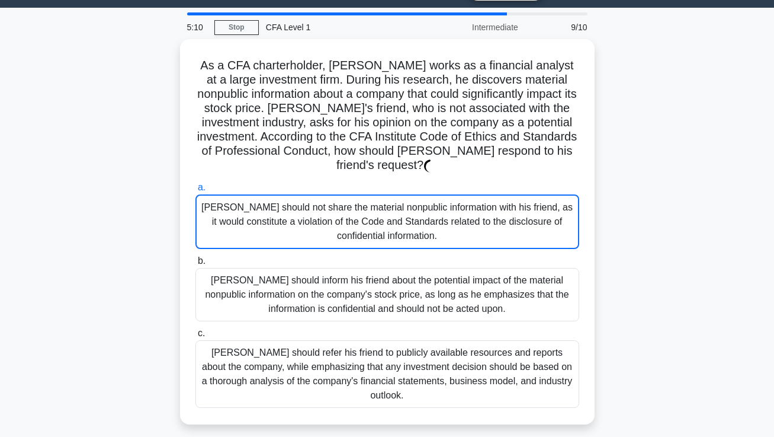
scroll to position [0, 0]
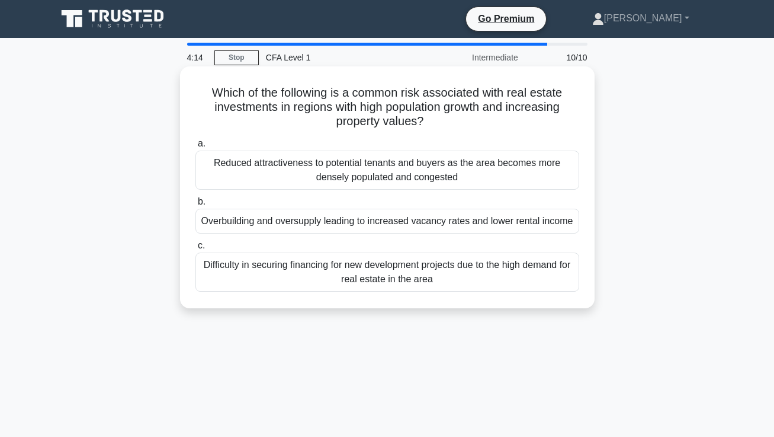
click at [268, 223] on div "Overbuilding and oversupply leading to increased vacancy rates and lower rental…" at bounding box center [387, 221] width 384 height 25
click at [195, 206] on input "b. Overbuilding and oversupply leading to increased vacancy rates and lower ren…" at bounding box center [195, 202] width 0 height 8
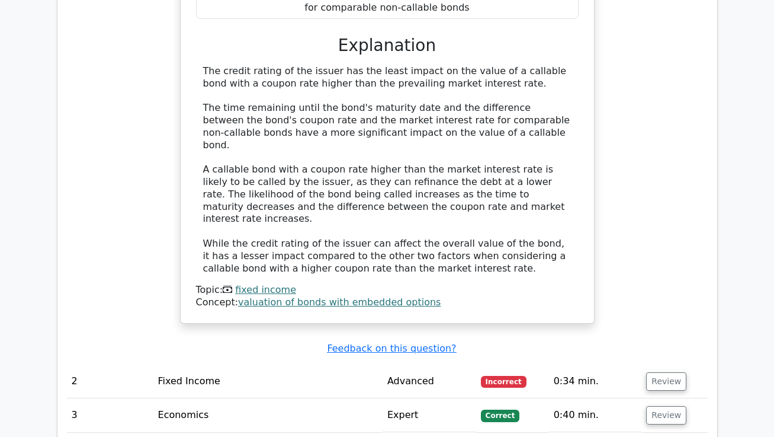
scroll to position [1496, 0]
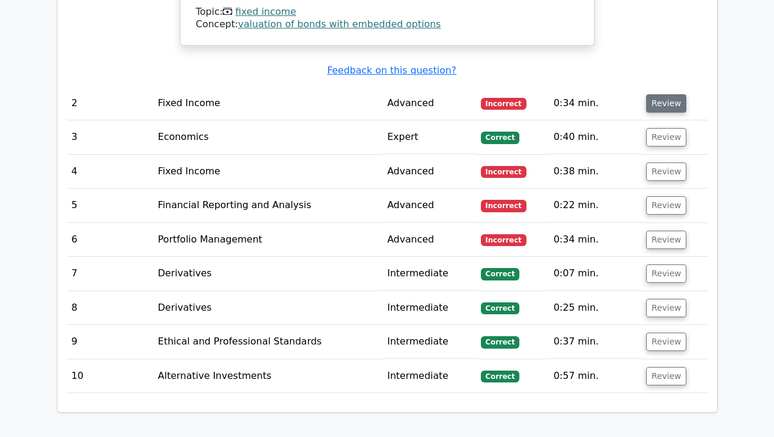
click at [668, 94] on button "Review" at bounding box center [666, 103] width 40 height 18
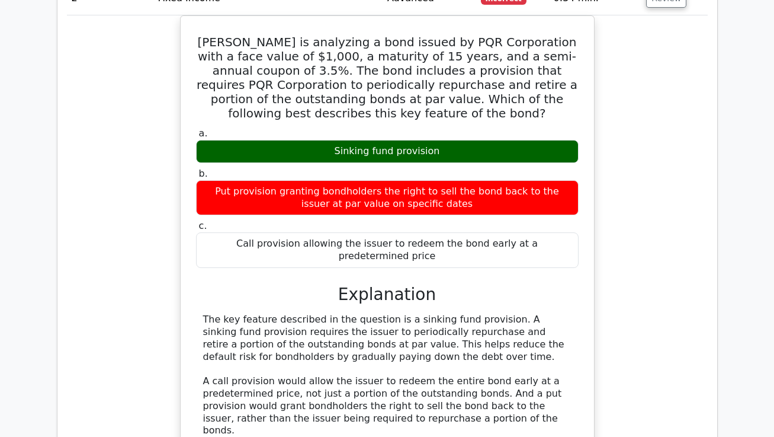
scroll to position [1862, 0]
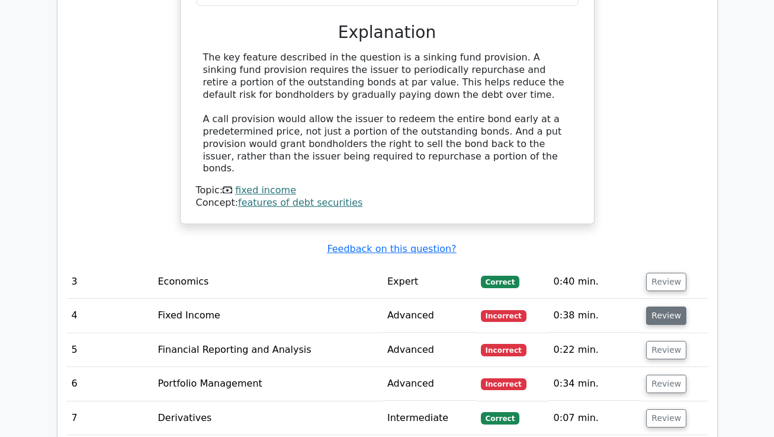
click at [670, 306] on button "Review" at bounding box center [666, 315] width 40 height 18
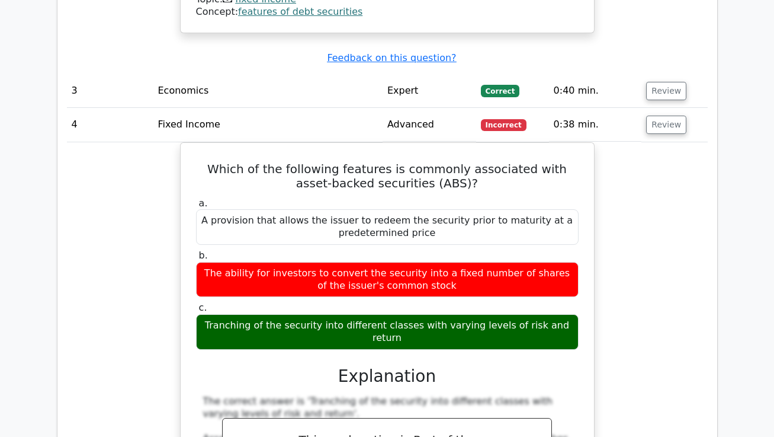
scroll to position [2336, 0]
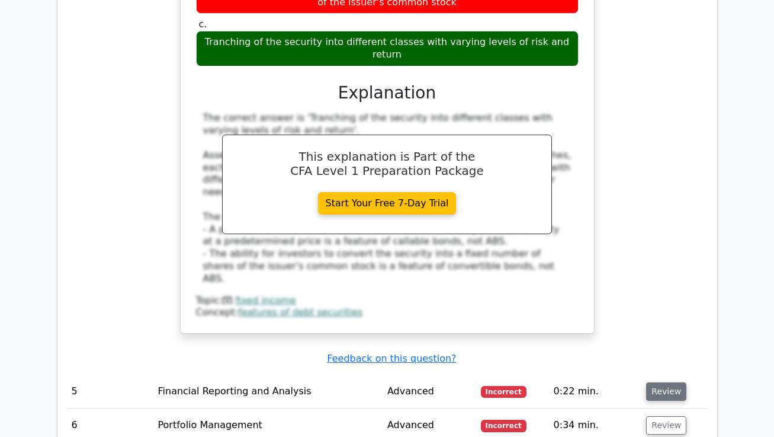
click at [668, 382] on button "Review" at bounding box center [666, 391] width 40 height 18
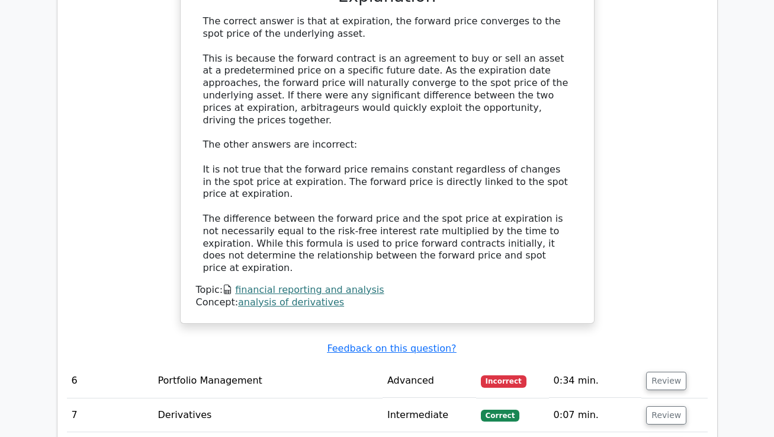
scroll to position [2991, 0]
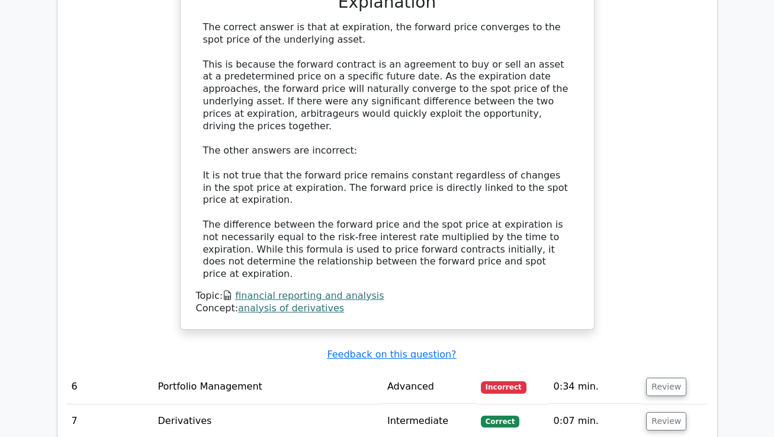
click at [659, 370] on td "Review" at bounding box center [674, 387] width 66 height 34
click at [672, 377] on button "Review" at bounding box center [666, 386] width 40 height 18
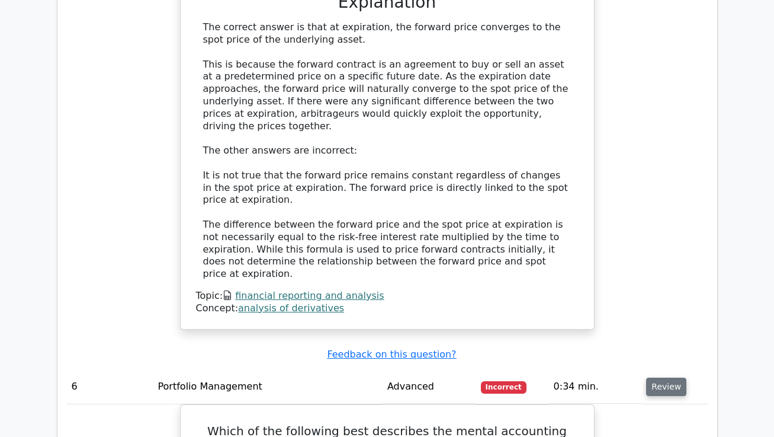
click at [667, 377] on button "Review" at bounding box center [666, 386] width 40 height 18
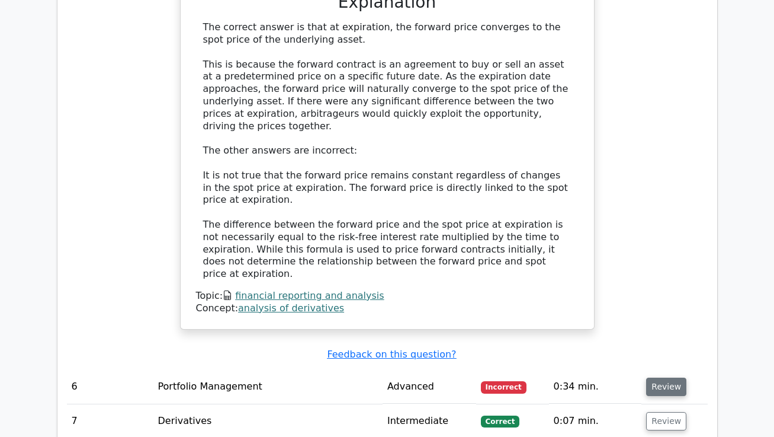
click at [667, 377] on button "Review" at bounding box center [666, 386] width 40 height 18
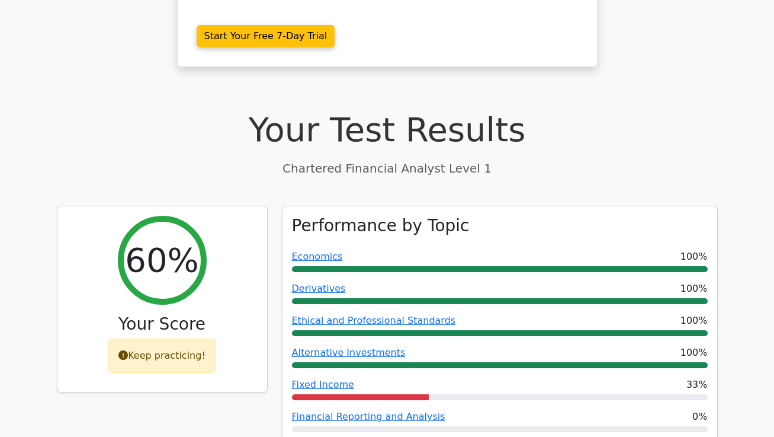
scroll to position [424, 0]
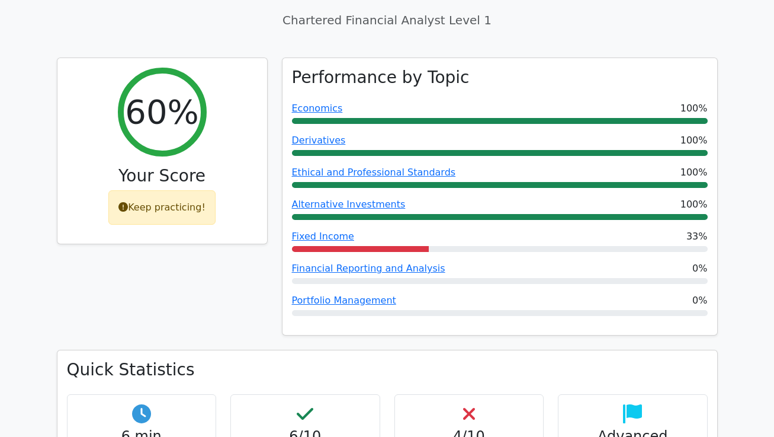
click at [196, 288] on div "60% Your Score Keep practicing!" at bounding box center [162, 203] width 225 height 293
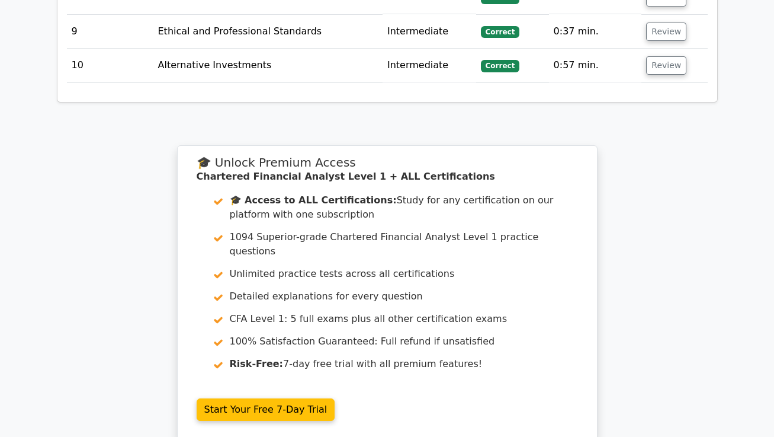
scroll to position [3978, 0]
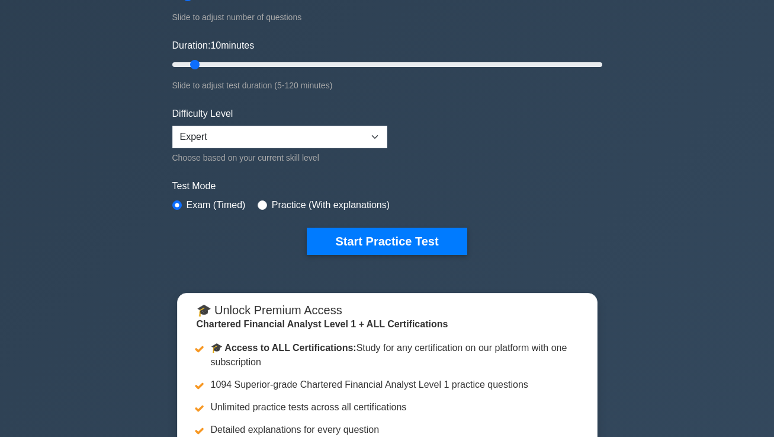
scroll to position [25, 0]
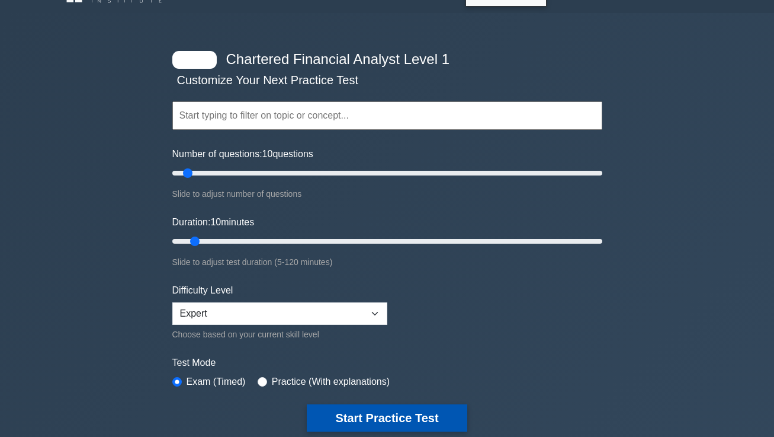
click at [381, 411] on button "Start Practice Test" at bounding box center [387, 417] width 160 height 27
